Goal: Transaction & Acquisition: Download file/media

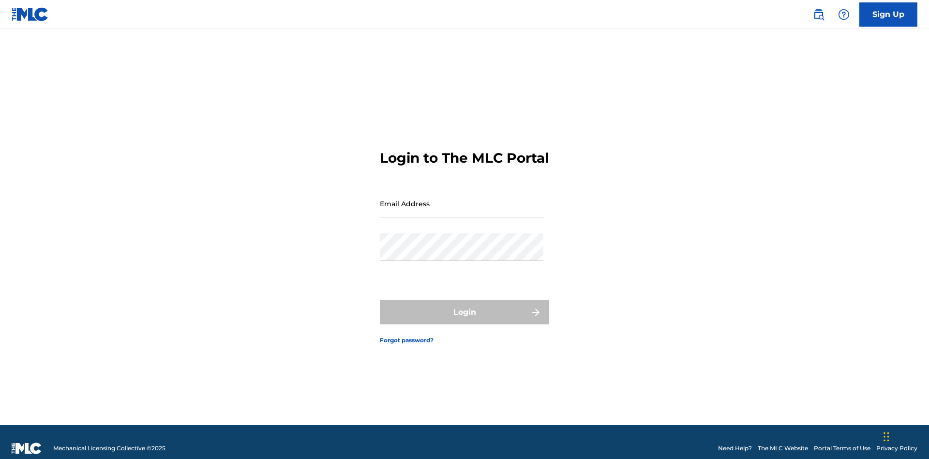
scroll to position [13, 0]
click at [462, 199] on input "Email Address" at bounding box center [462, 204] width 164 height 28
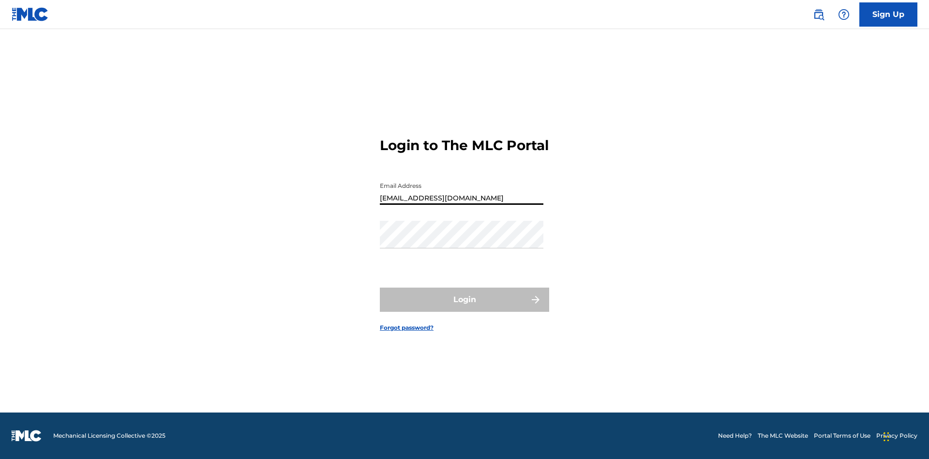
type input "[EMAIL_ADDRESS][DOMAIN_NAME]"
click at [464, 308] on button "Login" at bounding box center [464, 299] width 169 height 24
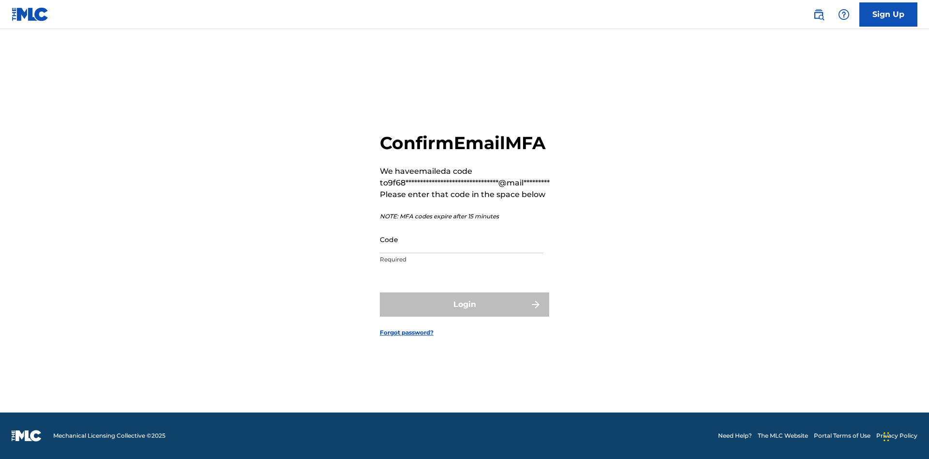
click at [462, 239] on input "Code" at bounding box center [462, 239] width 164 height 28
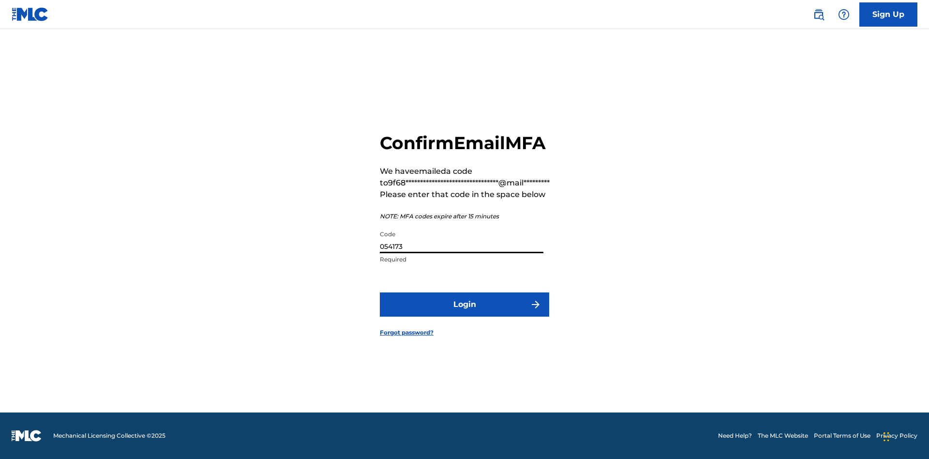
type input "054173"
click at [464, 304] on button "Login" at bounding box center [464, 304] width 169 height 24
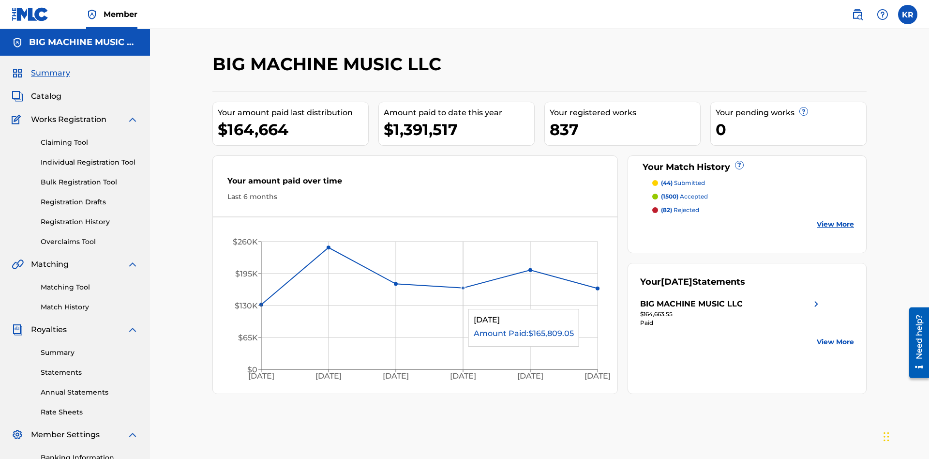
click at [90, 367] on link "Statements" at bounding box center [90, 372] width 98 height 10
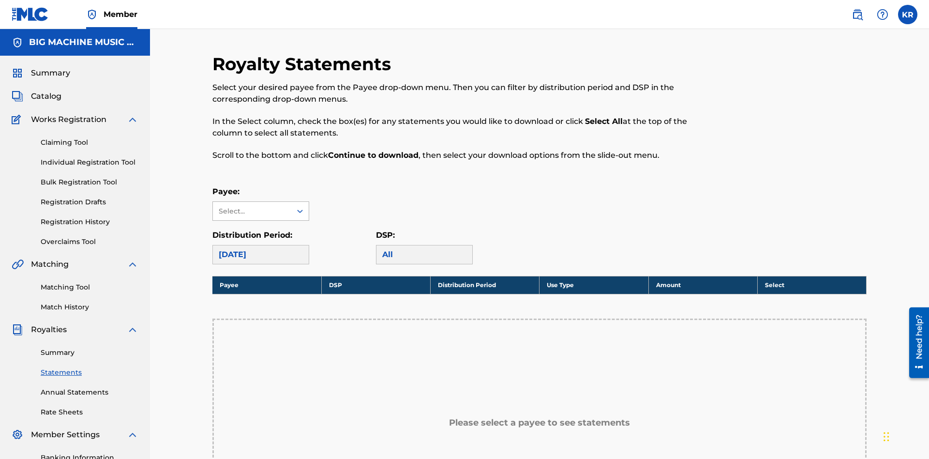
click at [252, 206] on div "Select..." at bounding box center [252, 211] width 66 height 10
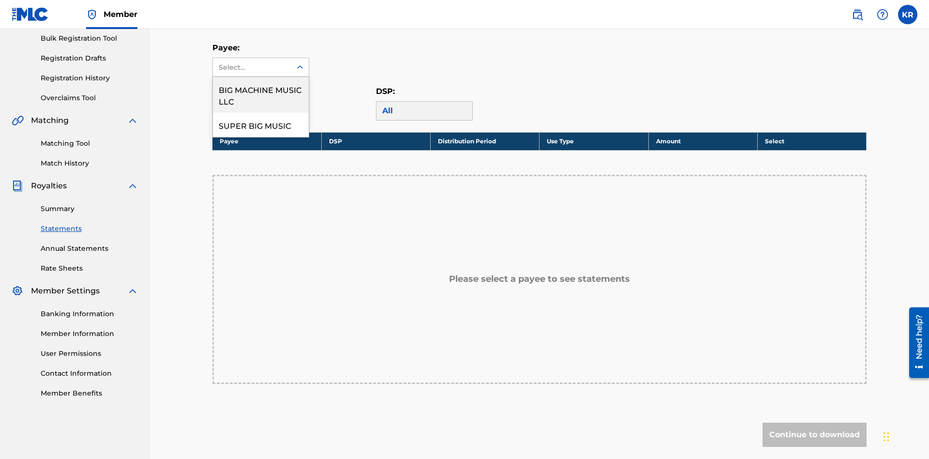
click at [261, 95] on div "BIG MACHINE MUSIC LLC" at bounding box center [261, 95] width 96 height 36
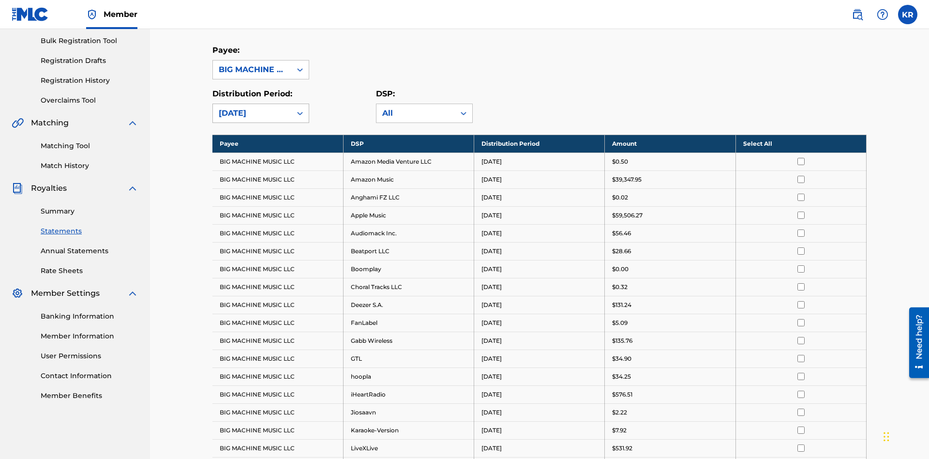
click at [252, 107] on div "[DATE]" at bounding box center [252, 113] width 67 height 12
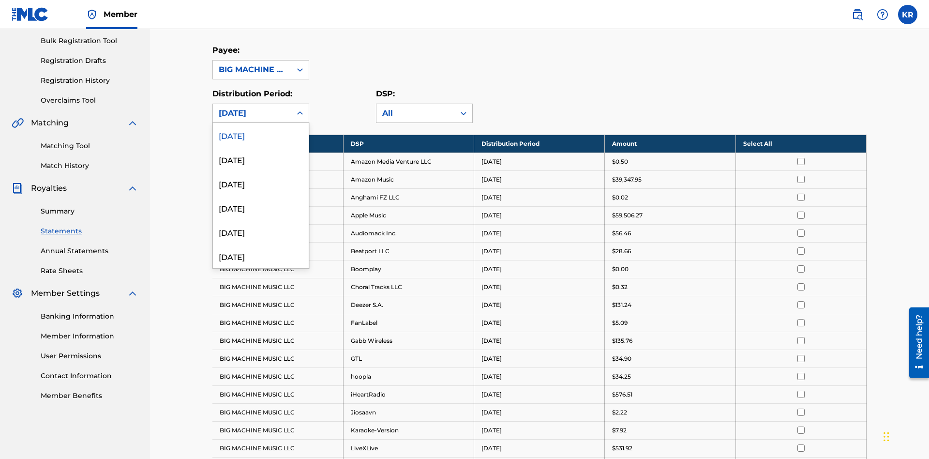
scroll to position [187, 0]
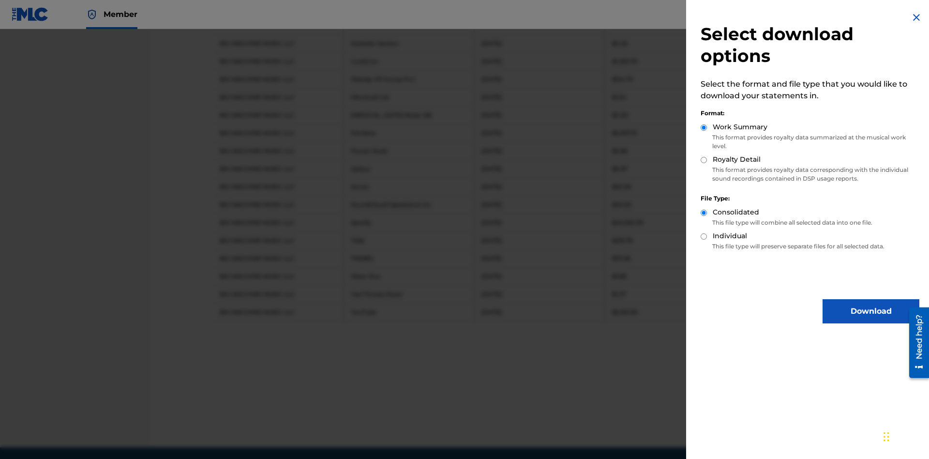
click at [871, 311] on button "Download" at bounding box center [870, 311] width 97 height 24
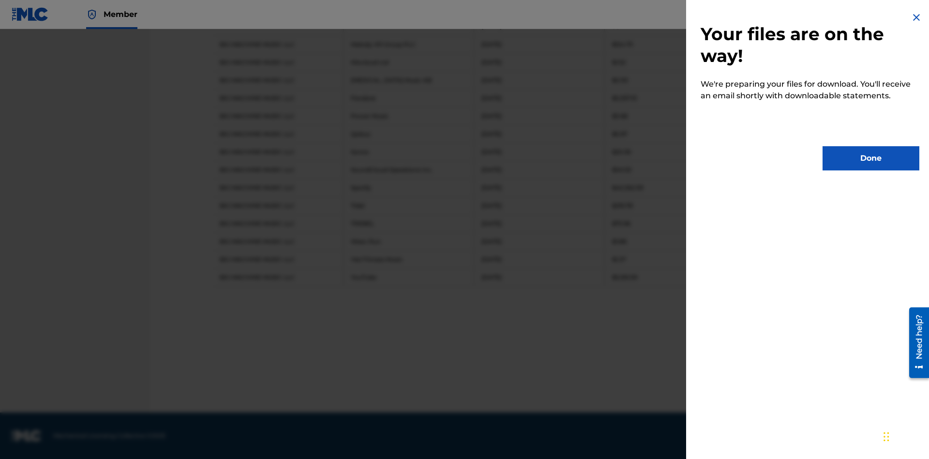
click at [871, 158] on button "Done" at bounding box center [870, 158] width 97 height 24
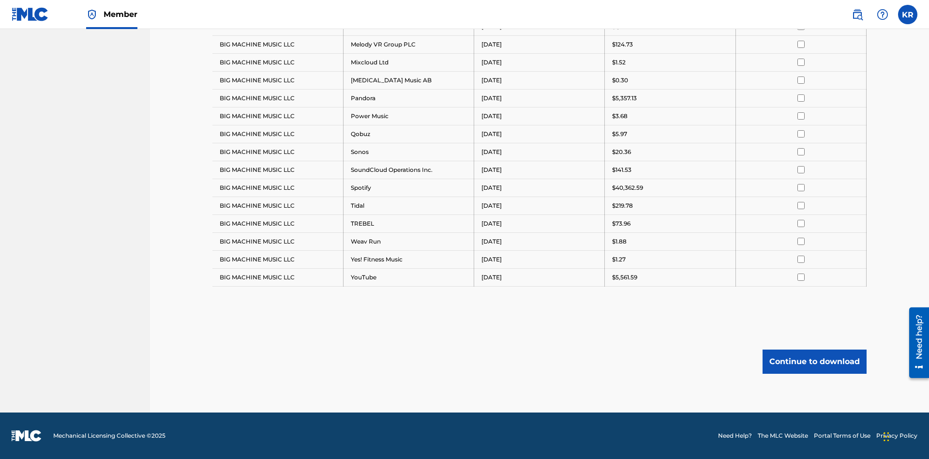
click at [814, 361] on button "Continue to download" at bounding box center [814, 361] width 104 height 24
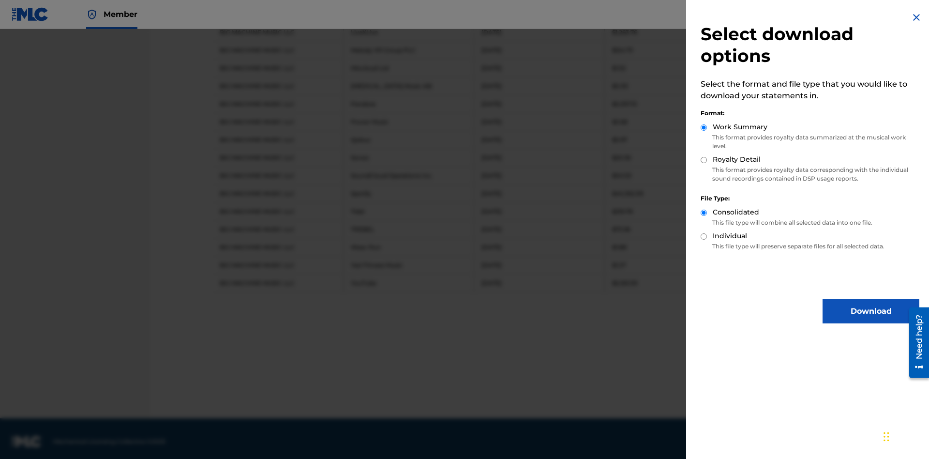
click at [704, 160] on input "Royalty Detail" at bounding box center [704, 160] width 6 height 6
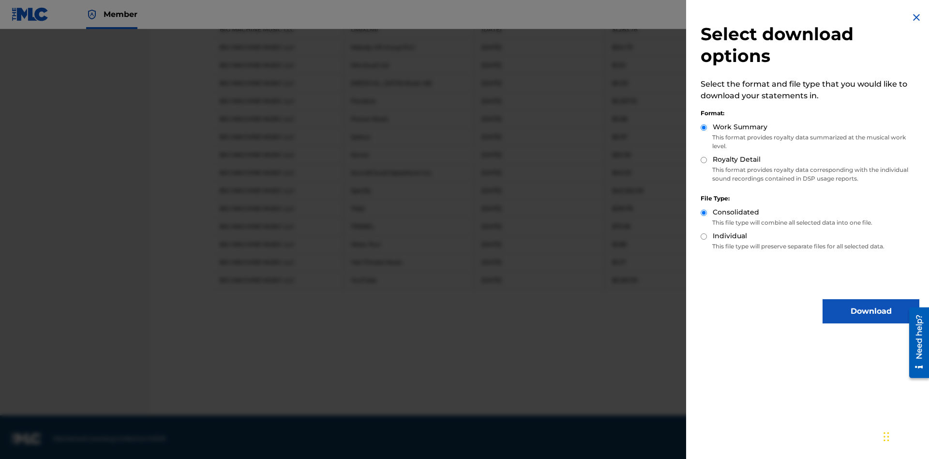
radio input "true"
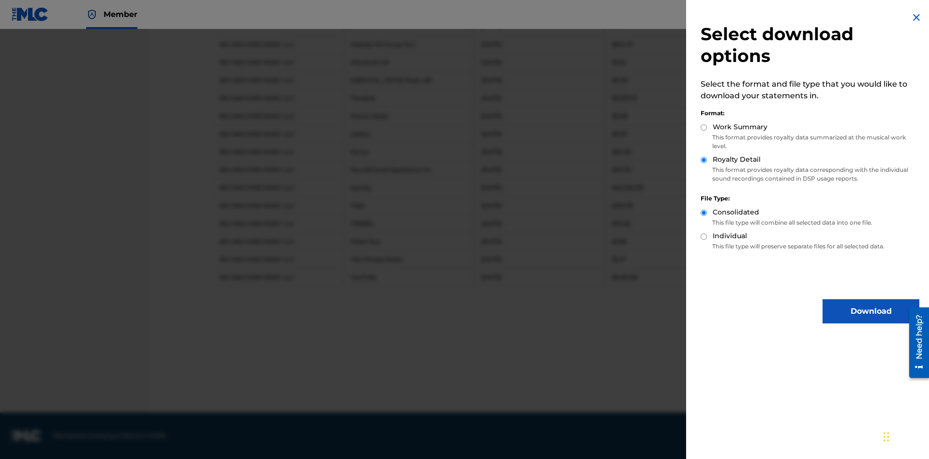
click at [871, 311] on button "Download" at bounding box center [870, 311] width 97 height 24
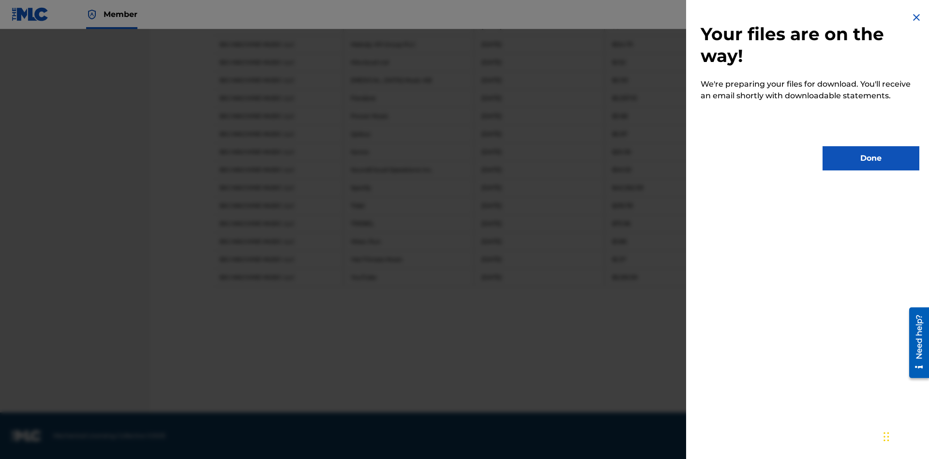
click at [871, 158] on button "Done" at bounding box center [870, 158] width 97 height 24
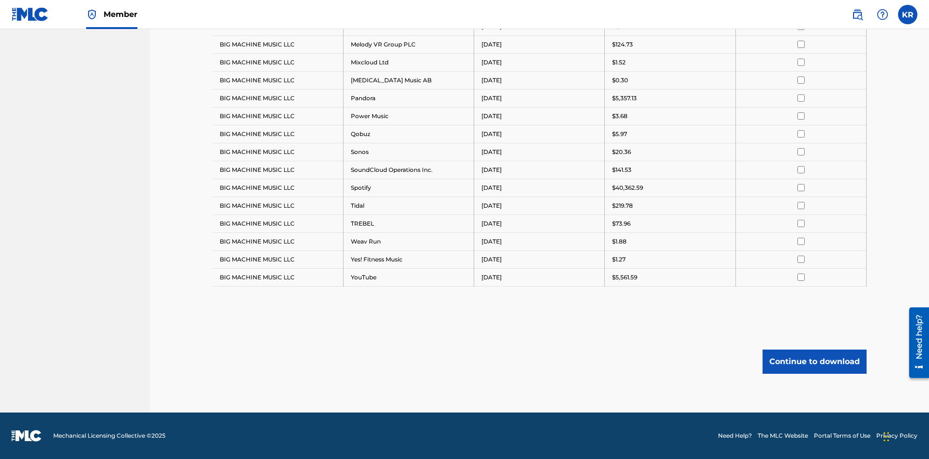
click at [814, 361] on button "Continue to download" at bounding box center [814, 361] width 104 height 24
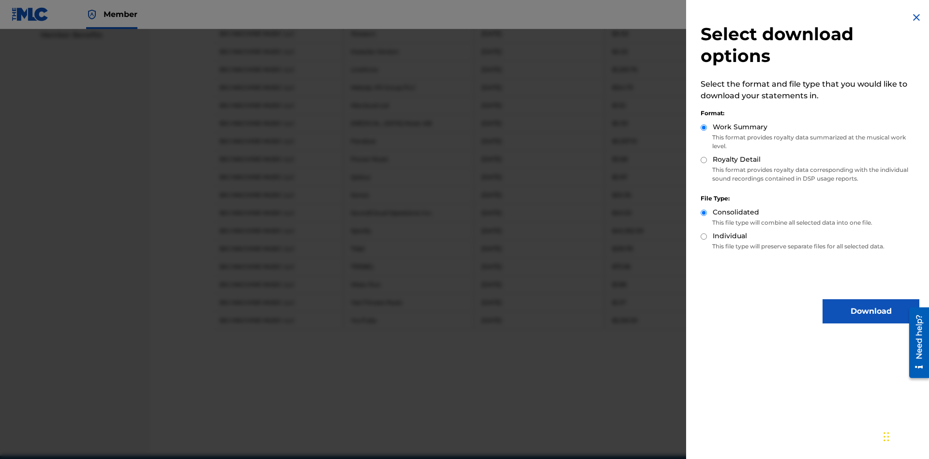
click at [704, 236] on input "Individual" at bounding box center [704, 236] width 6 height 6
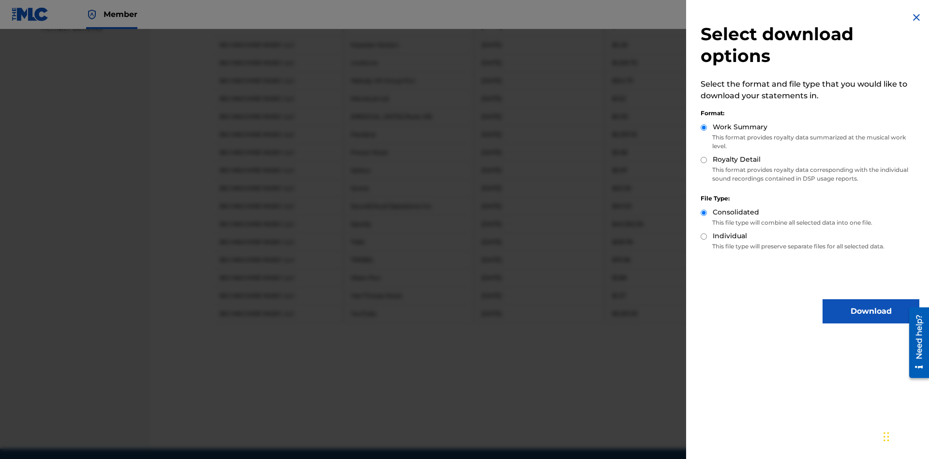
radio input "true"
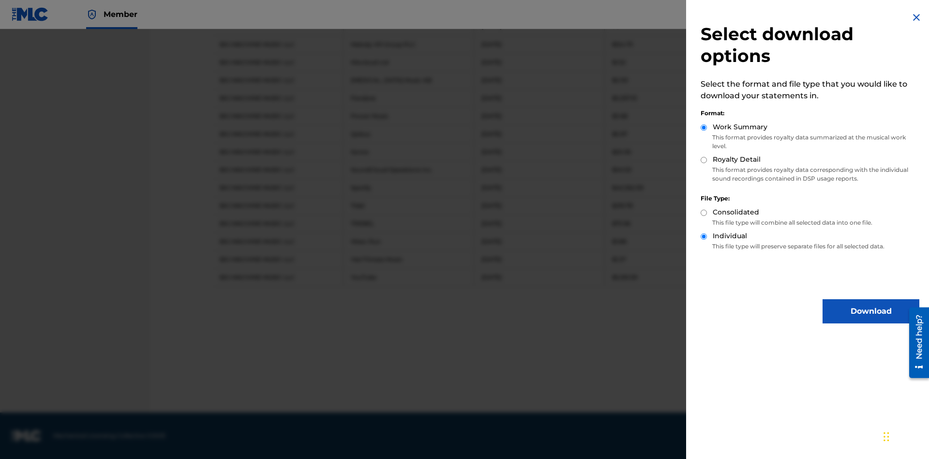
click at [871, 311] on button "Download" at bounding box center [870, 311] width 97 height 24
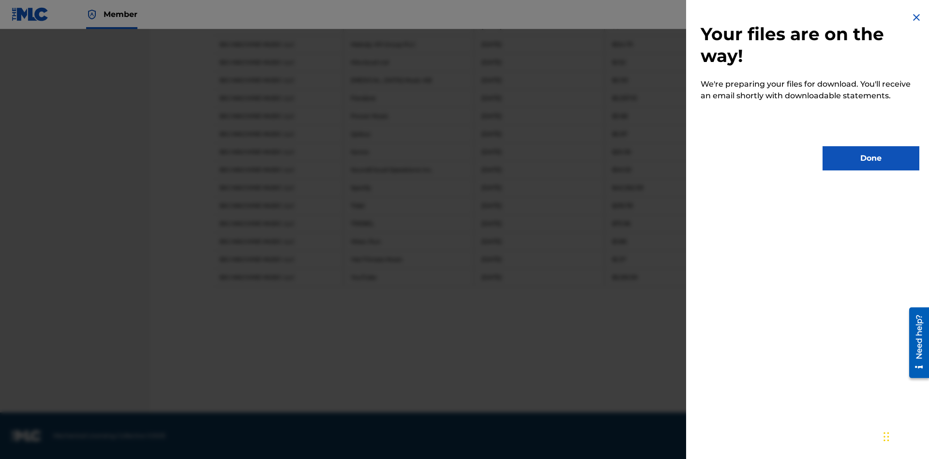
click at [871, 158] on button "Done" at bounding box center [870, 158] width 97 height 24
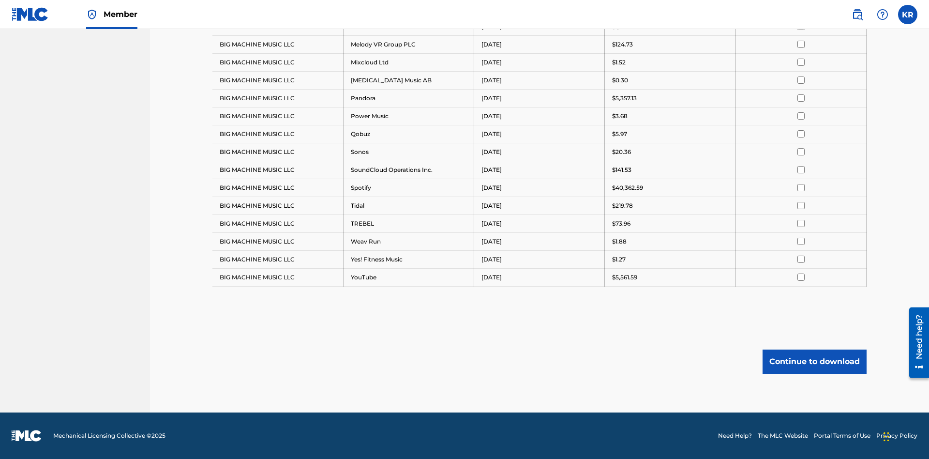
click at [814, 361] on button "Continue to download" at bounding box center [814, 361] width 104 height 24
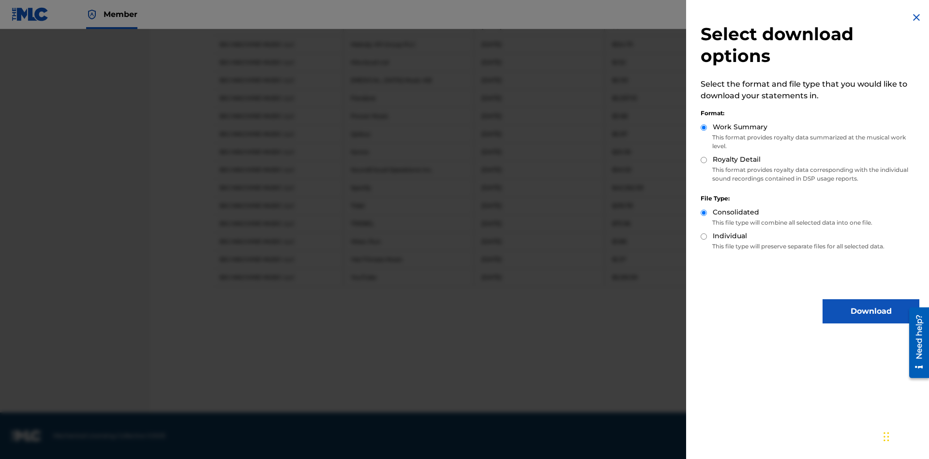
click at [704, 160] on input "Royalty Detail" at bounding box center [704, 160] width 6 height 6
radio input "true"
click at [704, 236] on input "Individual" at bounding box center [704, 236] width 6 height 6
radio input "true"
click at [871, 311] on button "Download" at bounding box center [870, 311] width 97 height 24
